Goal: Transaction & Acquisition: Complete application form

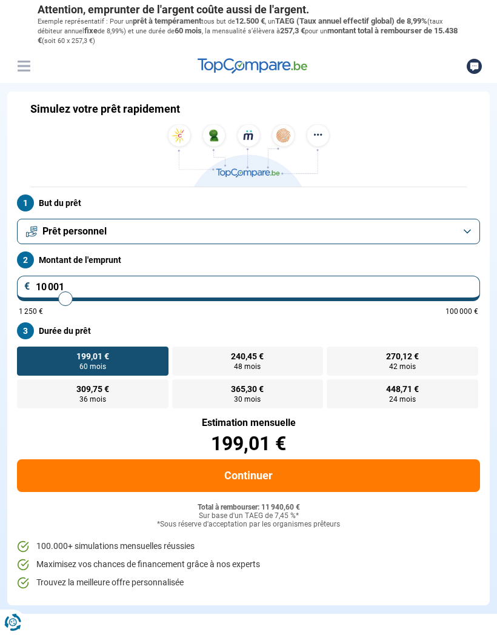
click at [365, 222] on button "Prêt personnel" at bounding box center [248, 231] width 463 height 25
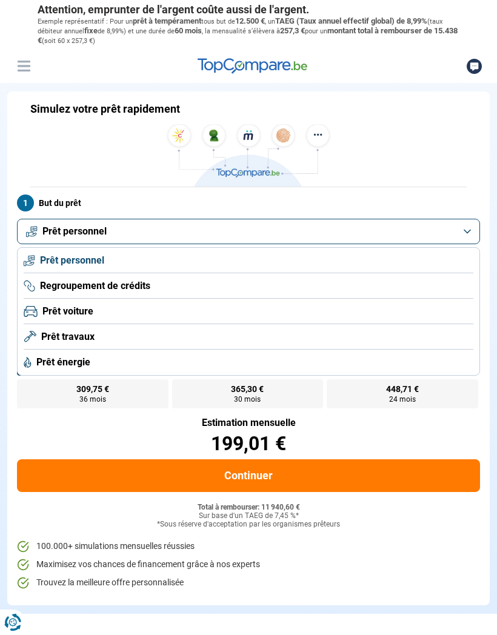
click at [316, 334] on li "Prêt travaux" at bounding box center [248, 336] width 449 height 25
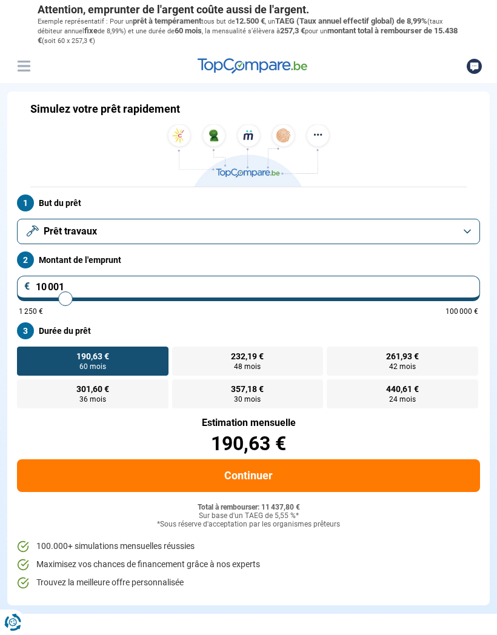
type input "10000"
radio input "true"
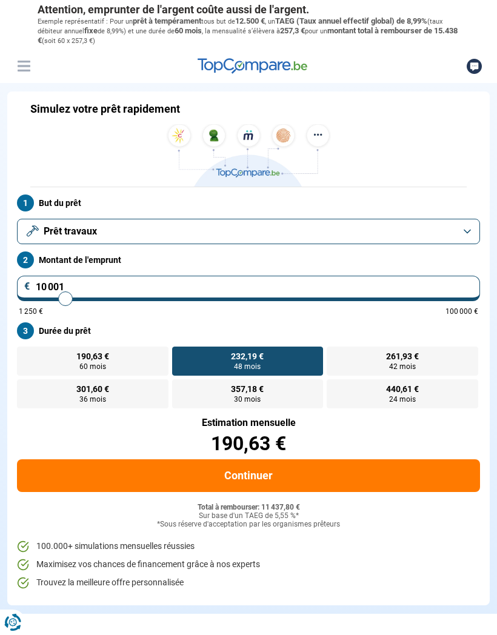
type input "14000"
click at [83, 297] on input "range" at bounding box center [248, 298] width 459 height 2
type input "14 000"
radio input "false"
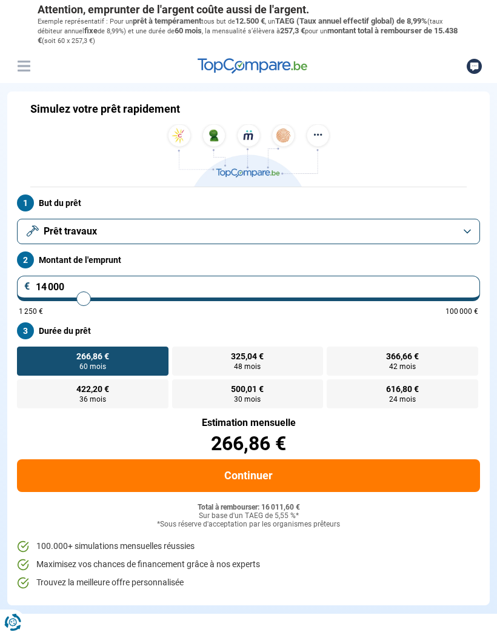
click at [64, 285] on input "14 000" at bounding box center [248, 288] width 463 height 25
type input "1 400"
type input "1500"
type input "140"
type input "1250"
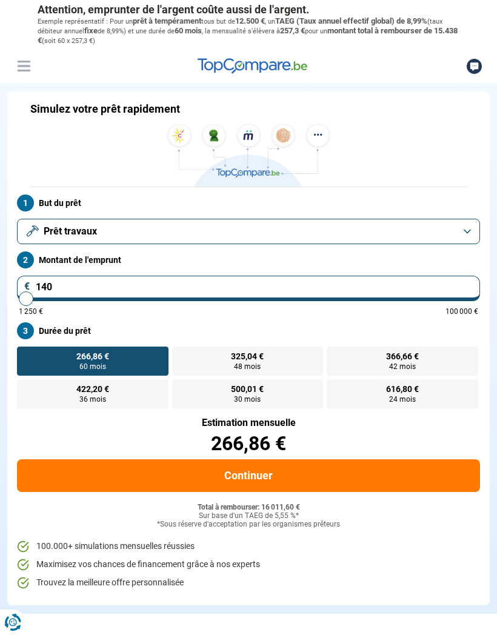
type input "14"
type input "1250"
type input "1"
type input "1250"
type input "0"
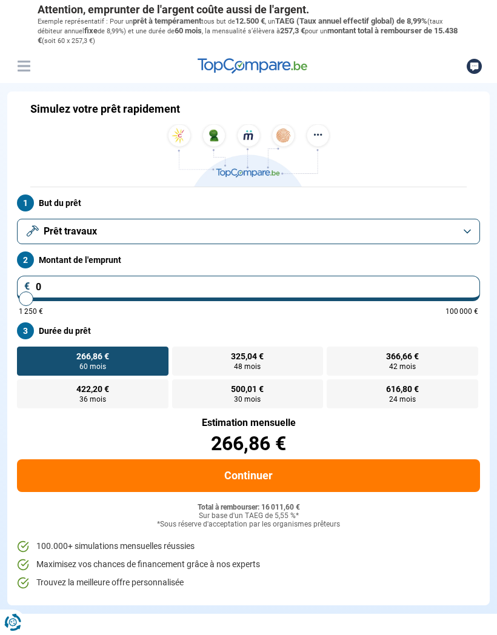
type input "1250"
type input "6"
type input "1250"
type input "60"
type input "1250"
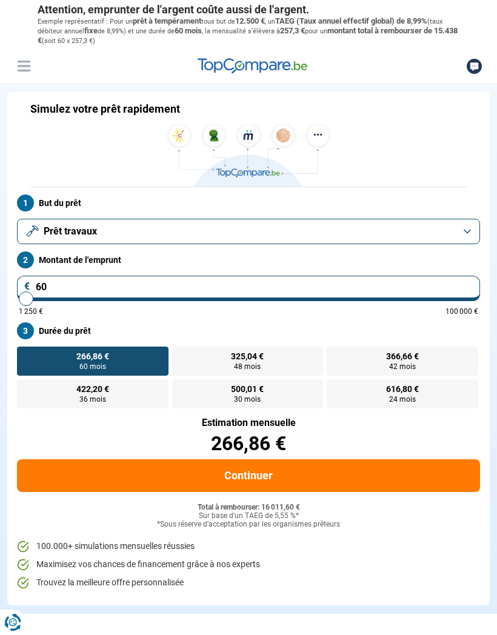
type input "600"
type input "1250"
type input "6 000"
type input "6000"
type input "60 000"
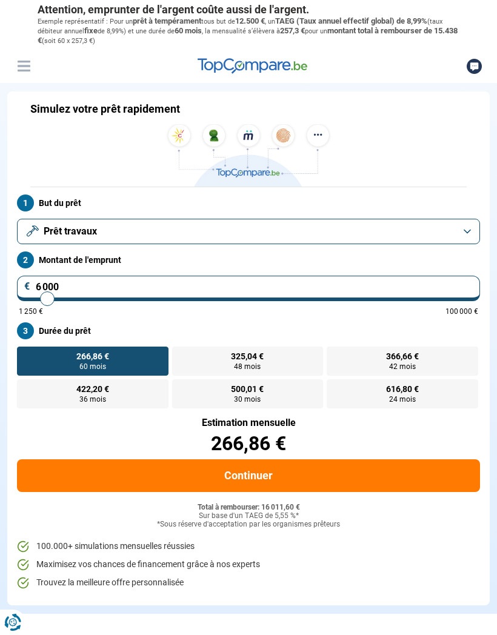
type input "60000"
radio input "false"
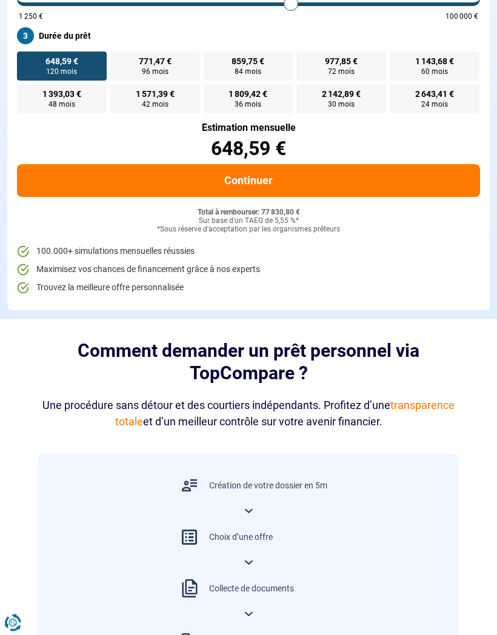
scroll to position [293, 0]
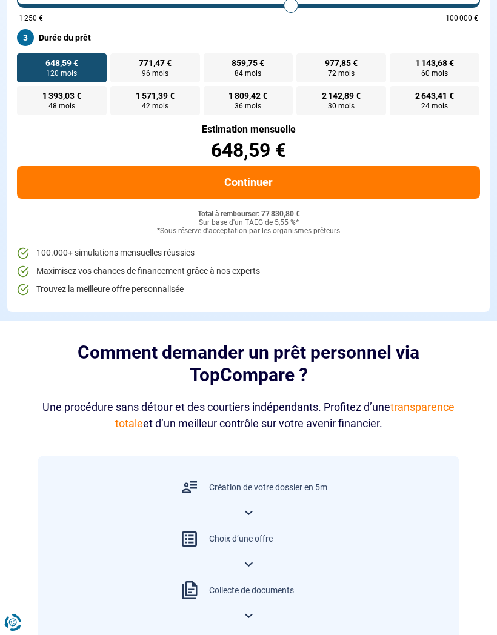
click at [326, 177] on button "Continuer" at bounding box center [248, 182] width 463 height 33
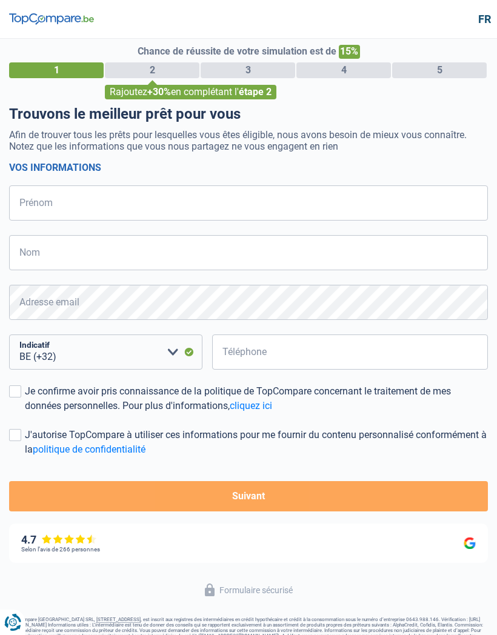
select select "32"
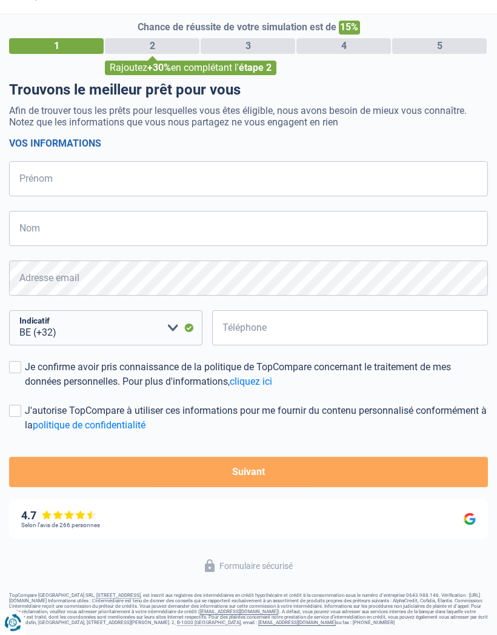
scroll to position [22, 0]
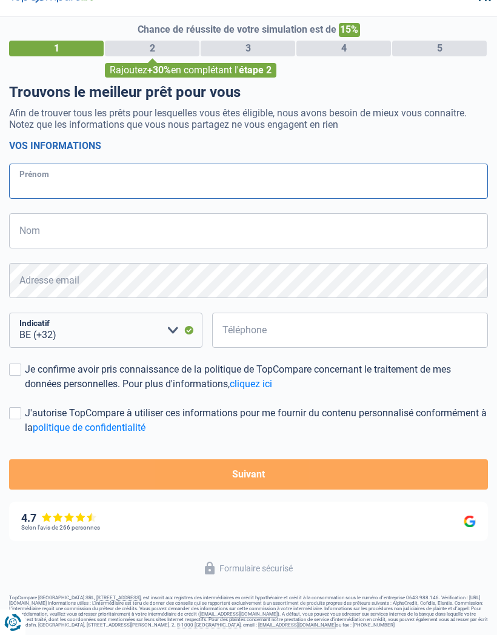
click at [349, 187] on input "Prénom" at bounding box center [248, 181] width 479 height 35
type input "Julien"
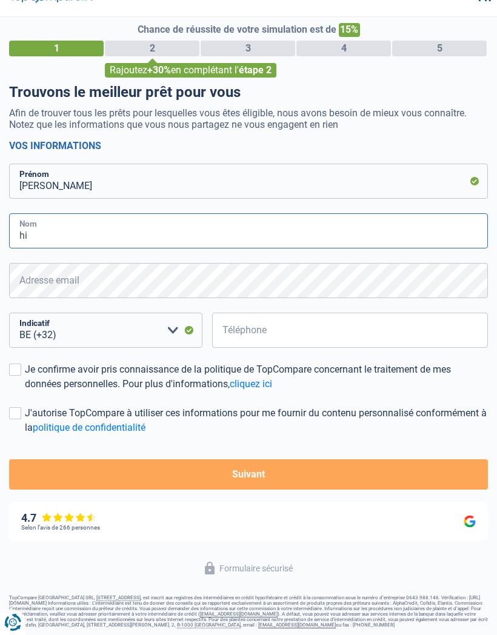
type input "h"
type input "Higny"
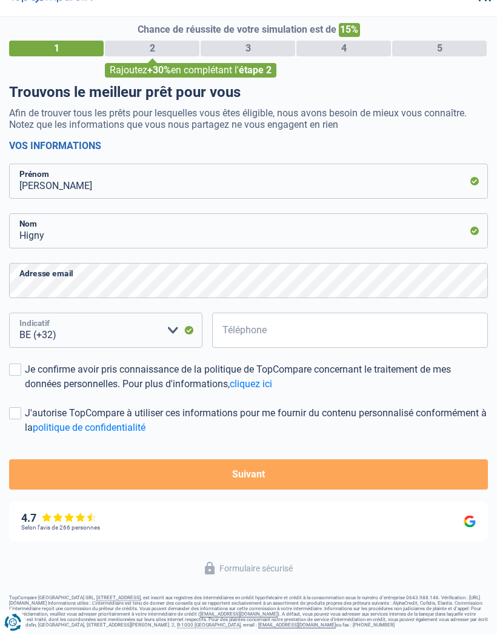
click at [136, 339] on select "BE (+32) LU (+352) Veuillez sélectionner une option" at bounding box center [105, 330] width 193 height 35
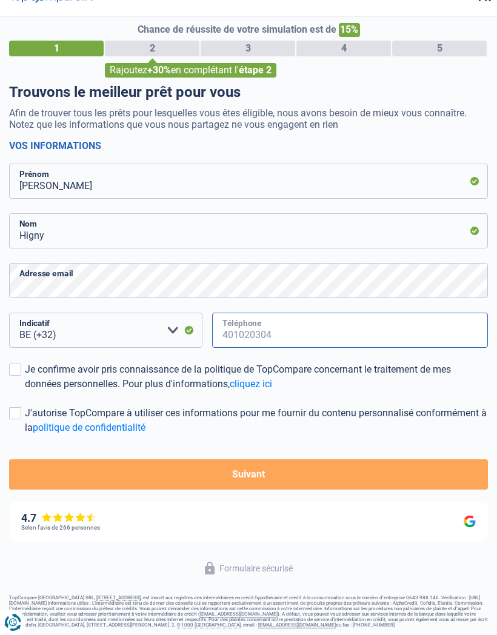
click at [324, 329] on input "Téléphone" at bounding box center [350, 330] width 276 height 35
click at [308, 334] on input "Téléphone" at bounding box center [350, 330] width 276 height 35
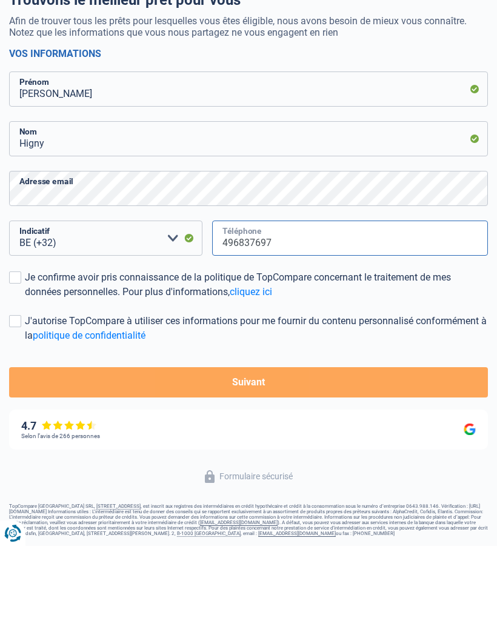
type input "496837697"
click at [190, 359] on div "Je confirme avoir pris connaissance de la politique de TopCompare concernant le…" at bounding box center [256, 373] width 463 height 29
click at [25, 388] on input "Je confirme avoir pris connaissance de la politique de TopCompare concernant le…" at bounding box center [25, 388] width 0 height 0
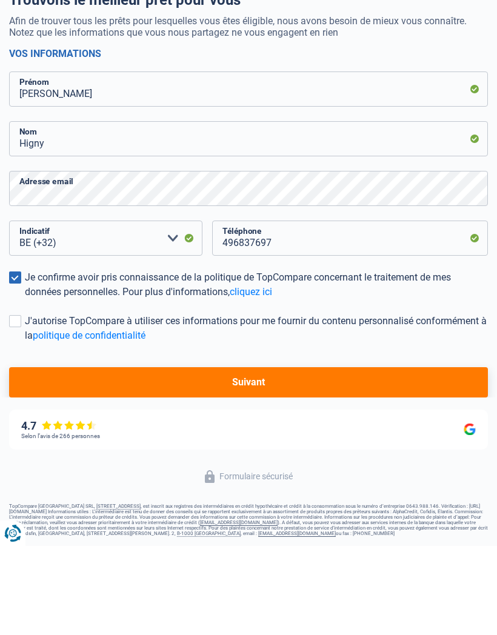
scroll to position [60, 0]
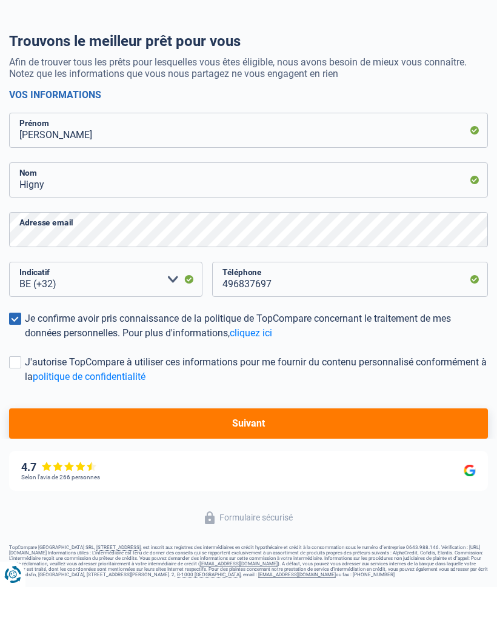
click at [292, 456] on button "Suivant" at bounding box center [248, 471] width 479 height 30
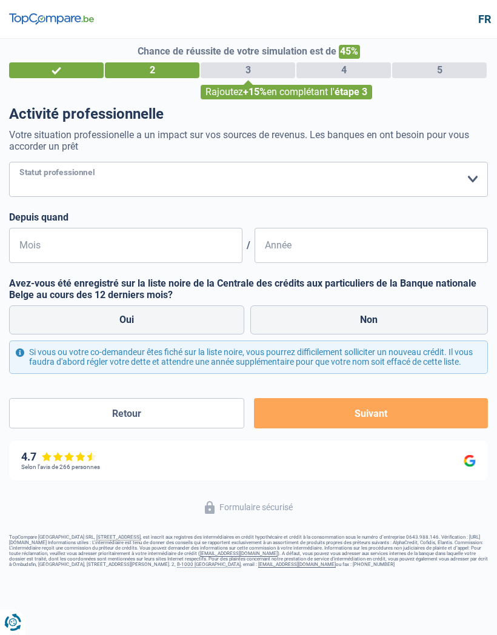
click at [275, 182] on select "Ouvrier Employé privé Employé public Invalide Indépendant Pensionné Chômeur Mut…" at bounding box center [248, 179] width 479 height 35
select select "privateEmployee"
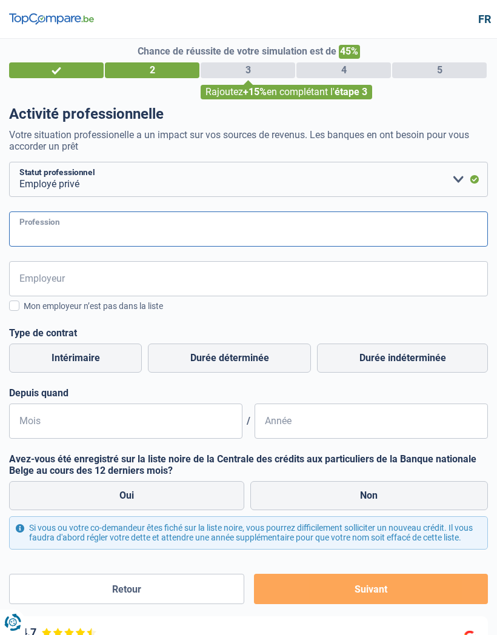
click at [303, 232] on input "Profession" at bounding box center [248, 228] width 479 height 35
type input "Commerce"
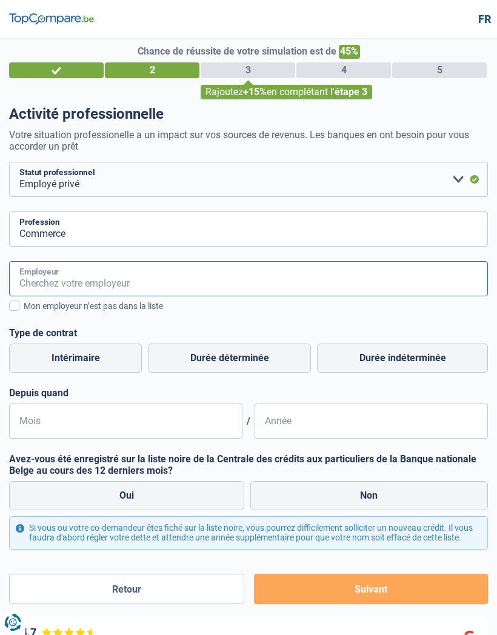
click at [94, 280] on input "Employeur" at bounding box center [248, 278] width 479 height 35
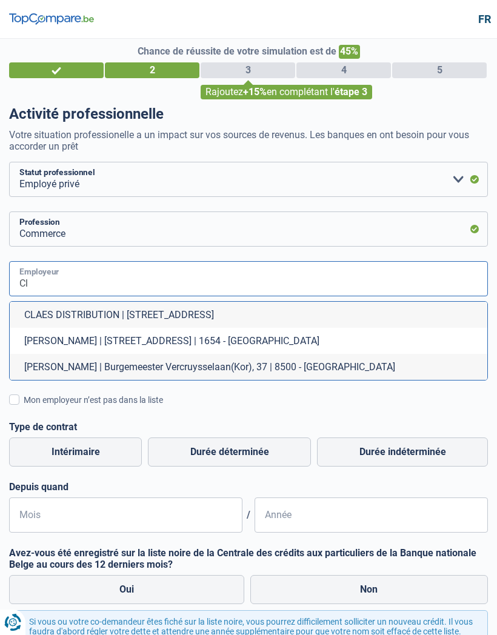
type input "C"
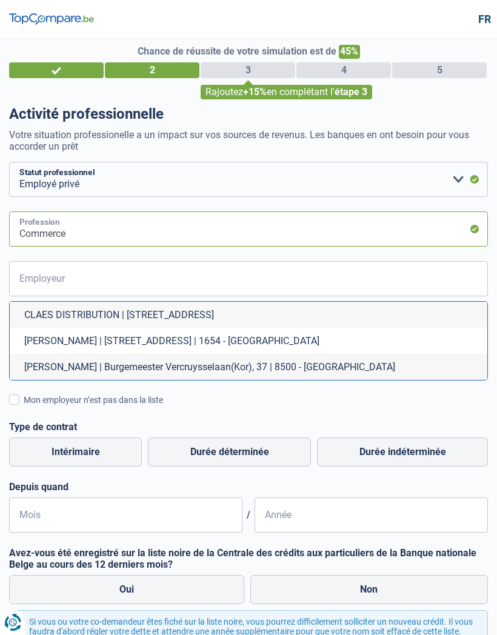
click at [268, 227] on input "Commerce" at bounding box center [248, 228] width 479 height 35
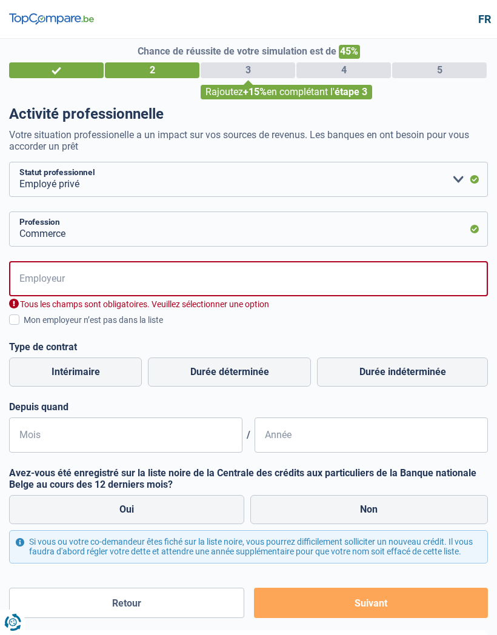
click at [119, 321] on div "Mon employeur n’est pas dans la liste" at bounding box center [256, 320] width 464 height 13
click at [24, 326] on input "Mon employeur n’est pas dans la liste" at bounding box center [24, 326] width 0 height 0
